Goal: Check status: Check status

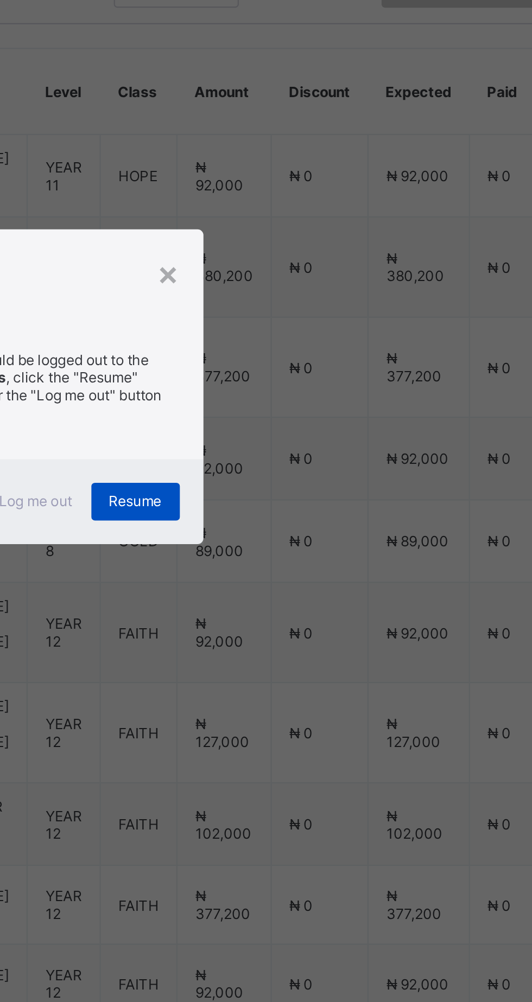
click at [348, 562] on div "Resume" at bounding box center [328, 553] width 41 height 17
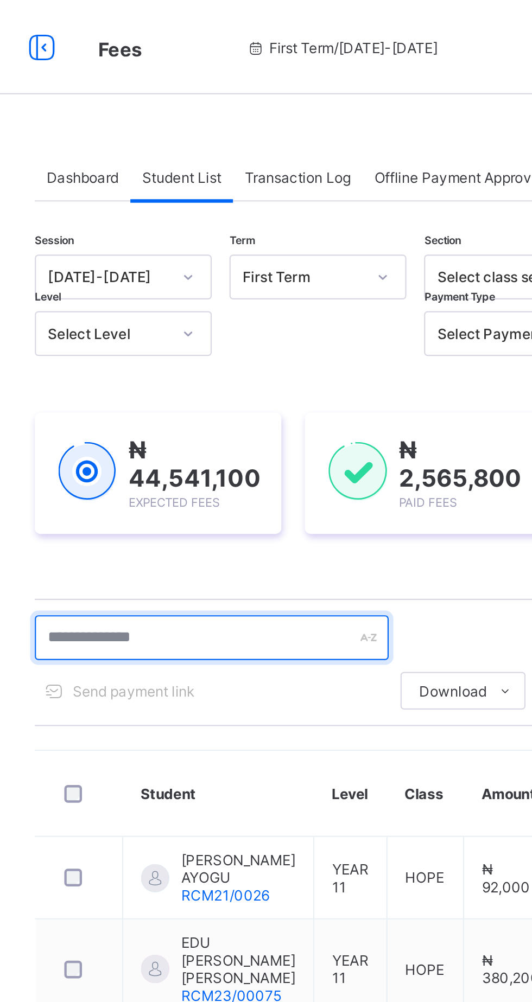
click at [216, 294] on input "text" at bounding box center [231, 293] width 163 height 21
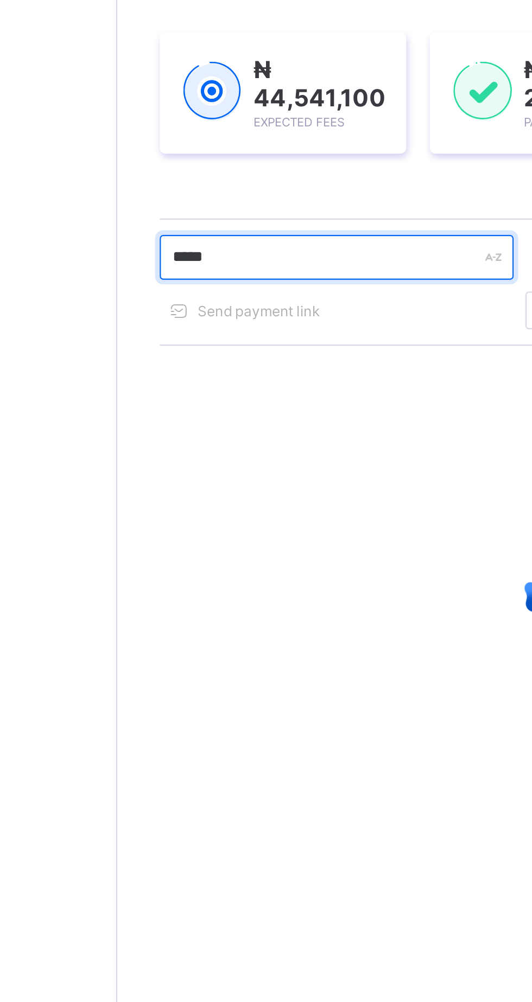
type input "*****"
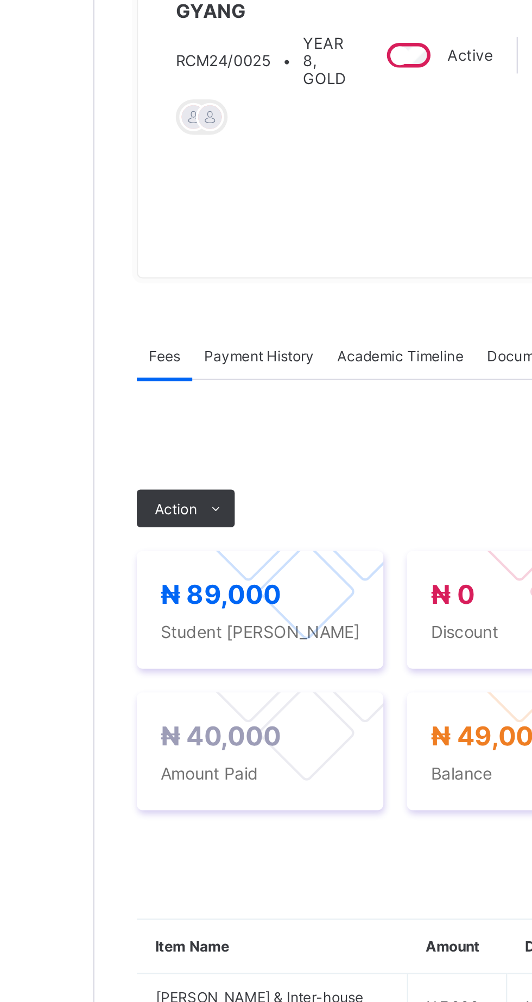
click at [209, 349] on div "Payment History" at bounding box center [205, 339] width 61 height 22
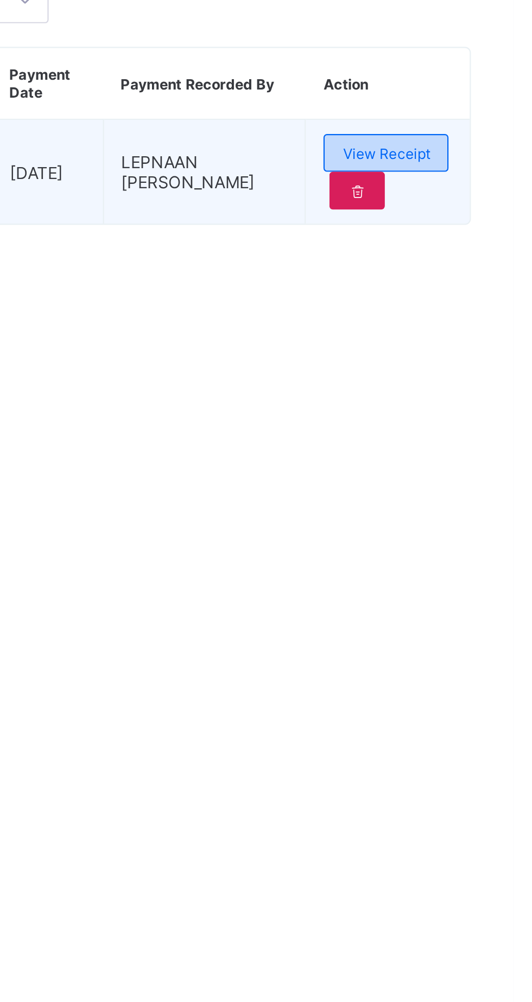
click at [481, 458] on div "View Receipt" at bounding box center [472, 448] width 57 height 17
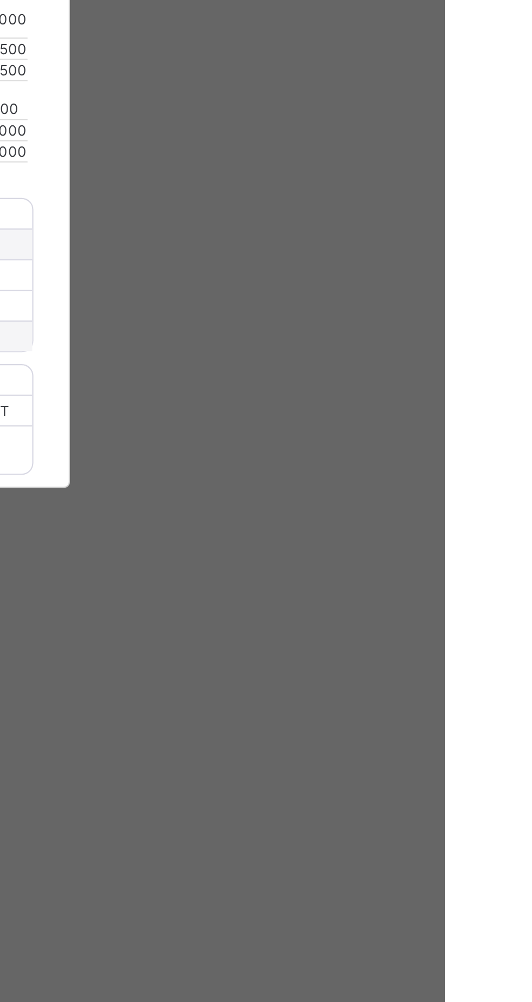
click at [328, 405] on span "Download receipt" at bounding box center [301, 400] width 54 height 8
